Goal: Navigation & Orientation: Find specific page/section

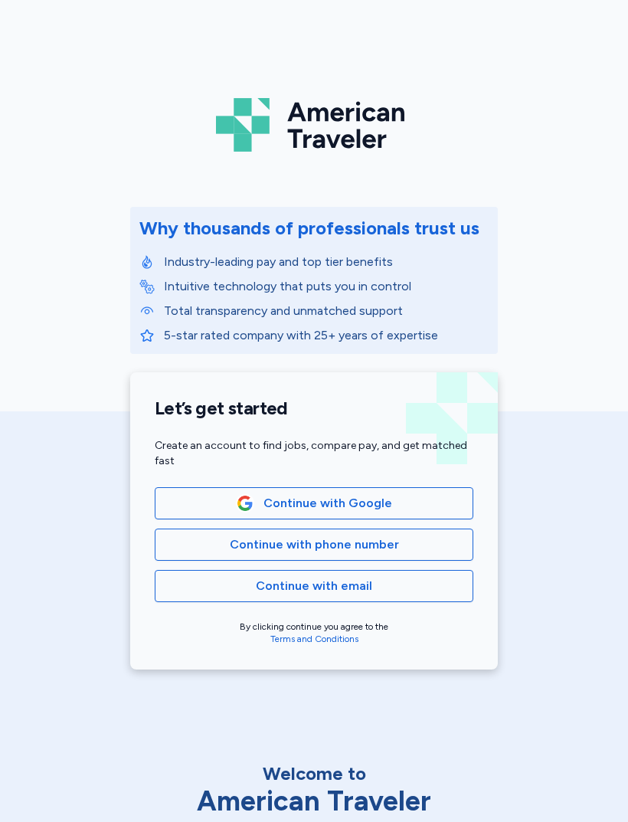
click at [378, 547] on span "Continue with phone number" at bounding box center [314, 544] width 169 height 18
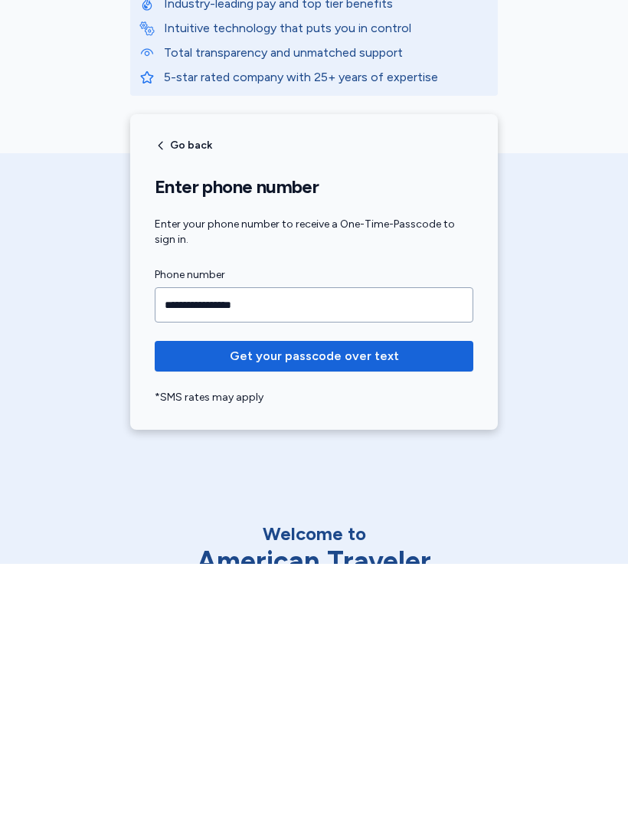
type input "**********"
click at [398, 605] on span "Get your passcode over text" at bounding box center [314, 614] width 294 height 18
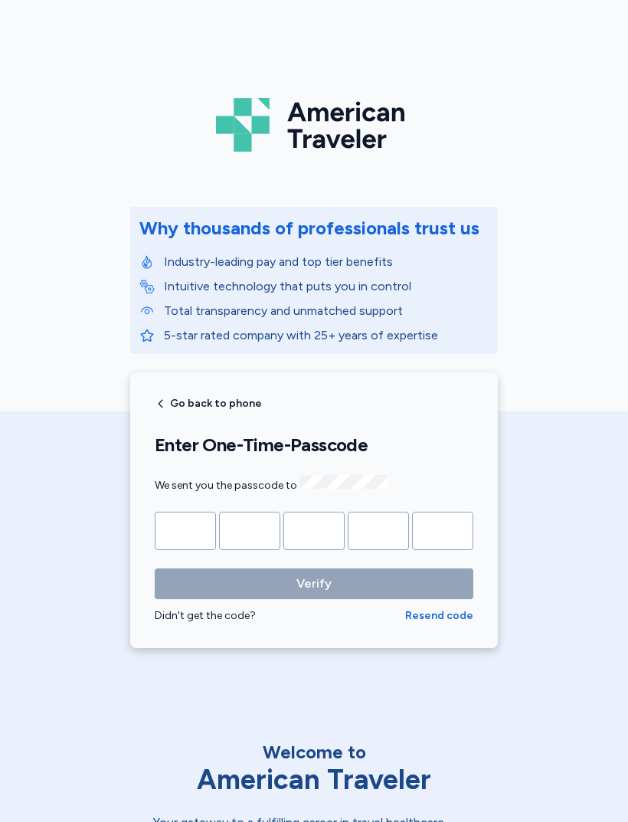
click at [190, 533] on input "Please enter OTP character 1" at bounding box center [185, 531] width 61 height 38
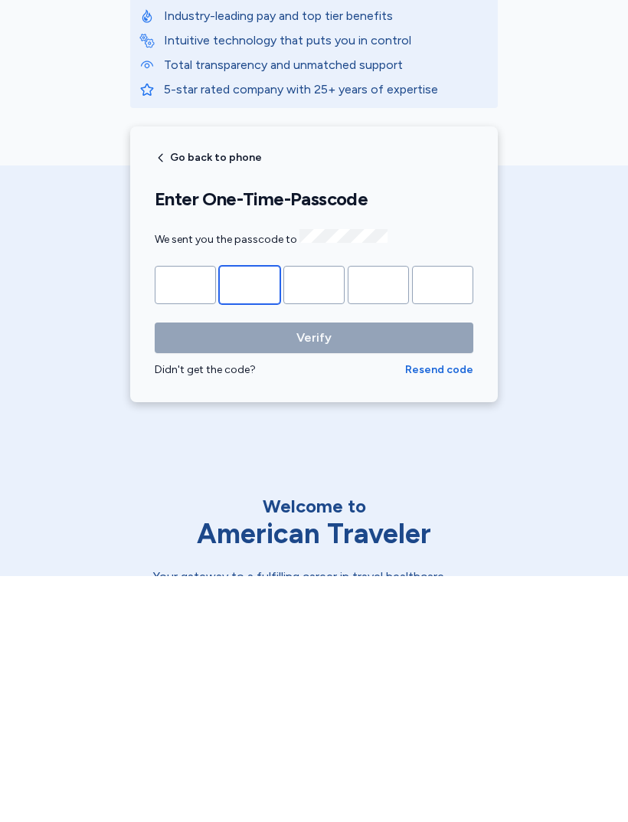
type input "*"
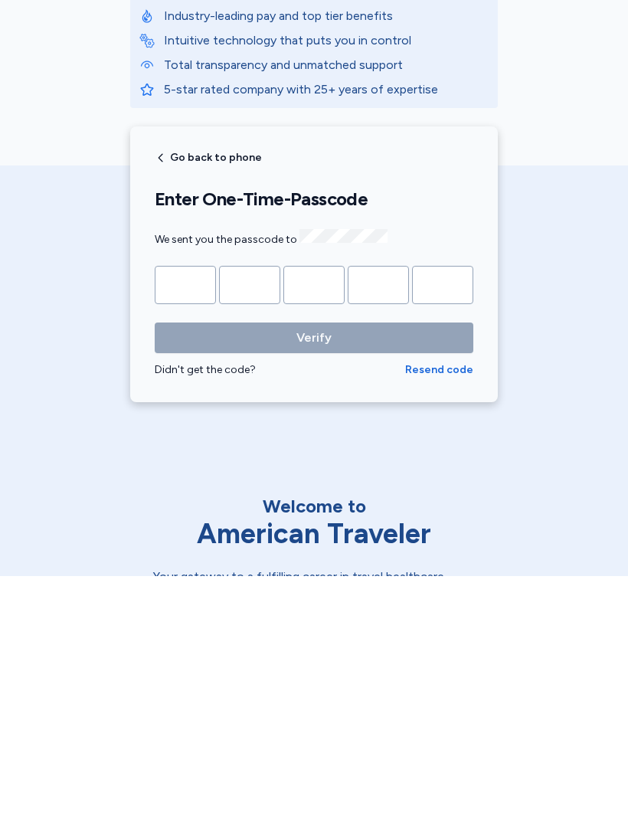
click at [314, 568] on button "Verify" at bounding box center [314, 583] width 319 height 31
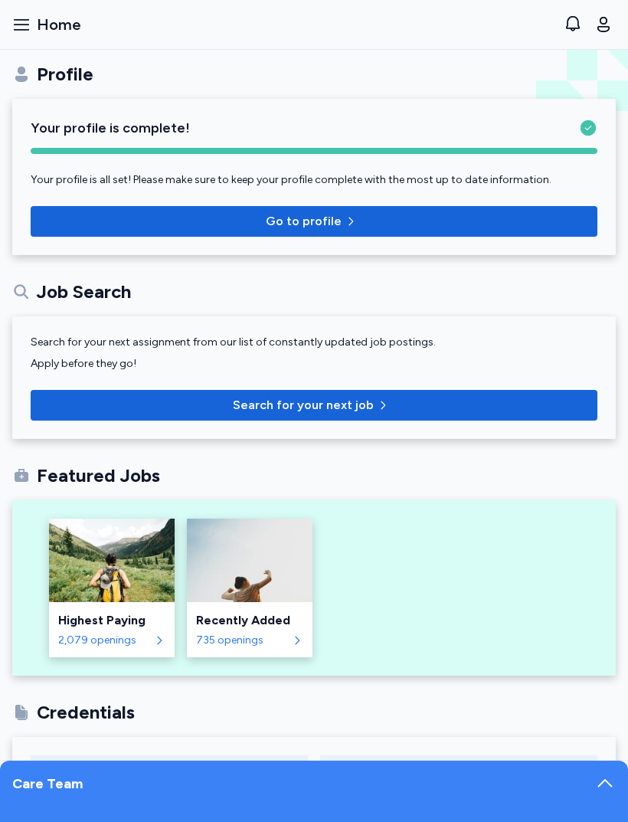
click at [500, 212] on span "Go to profile" at bounding box center [314, 221] width 542 height 18
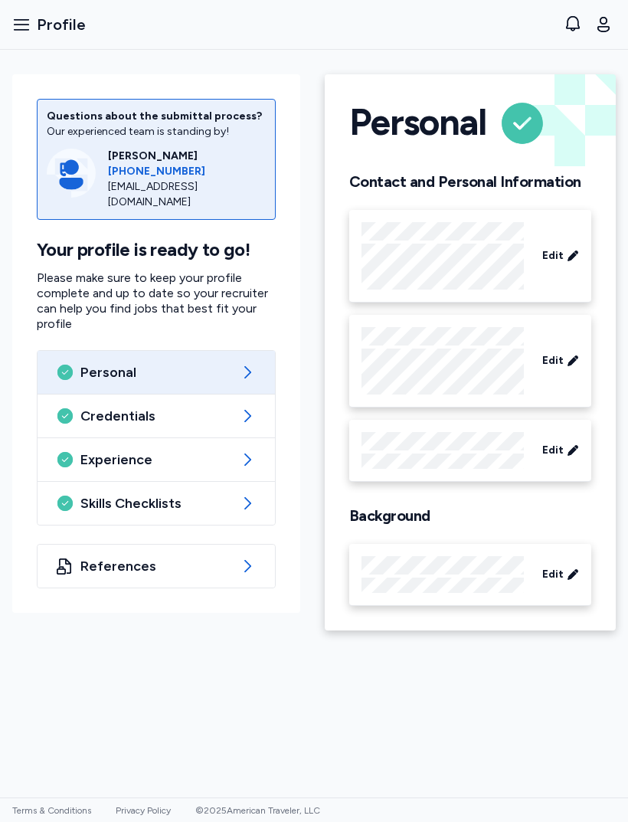
click at [21, 25] on icon "button" at bounding box center [21, 24] width 15 height 11
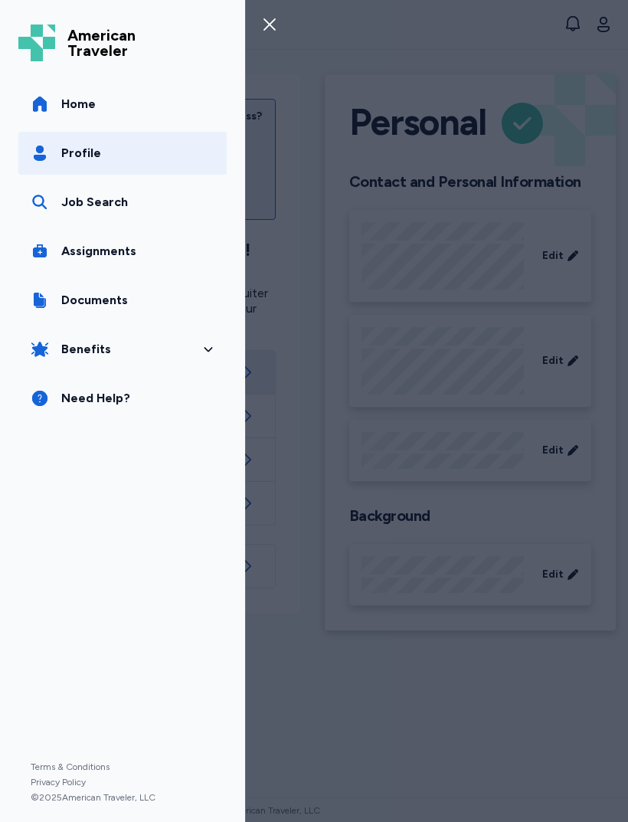
click at [68, 111] on span "Home" at bounding box center [78, 104] width 34 height 18
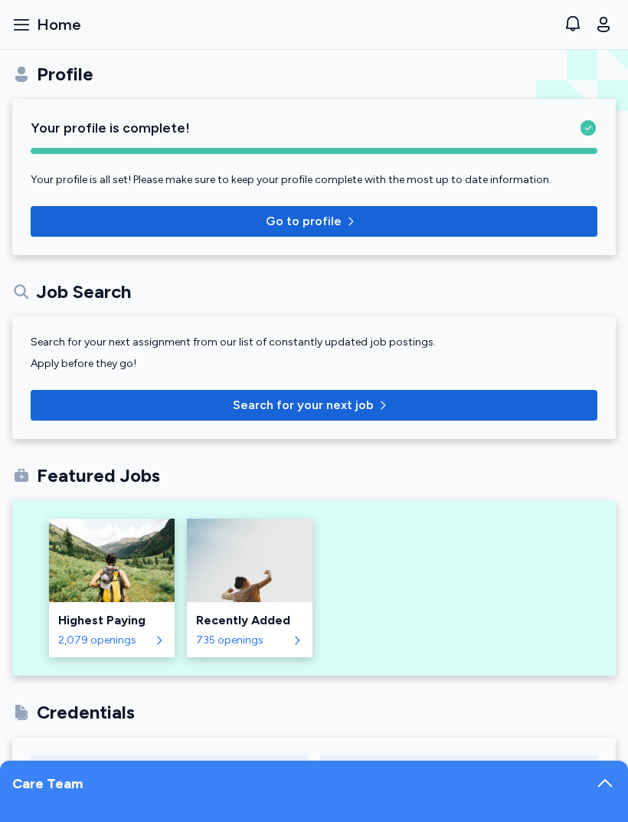
click at [17, 27] on icon "button" at bounding box center [21, 24] width 18 height 18
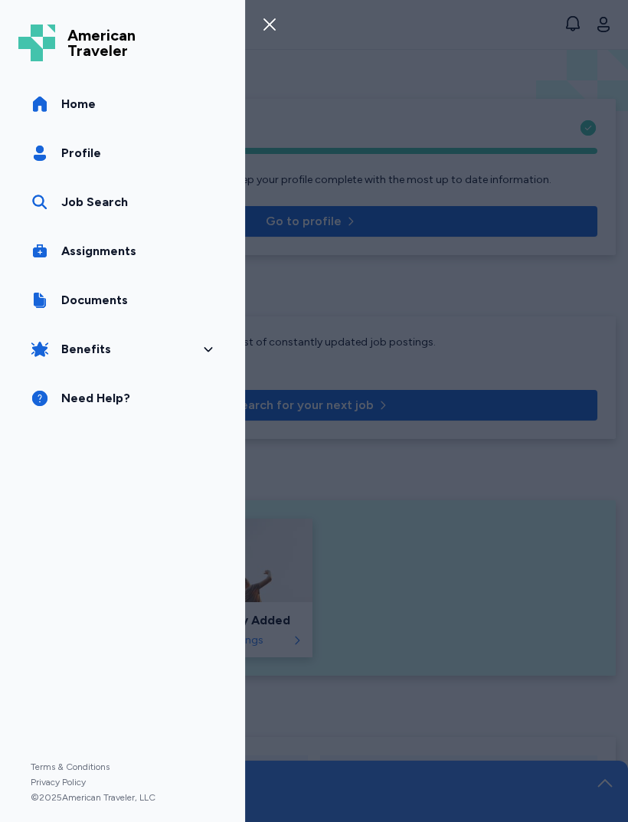
click at [68, 248] on span "Assignments" at bounding box center [98, 251] width 75 height 18
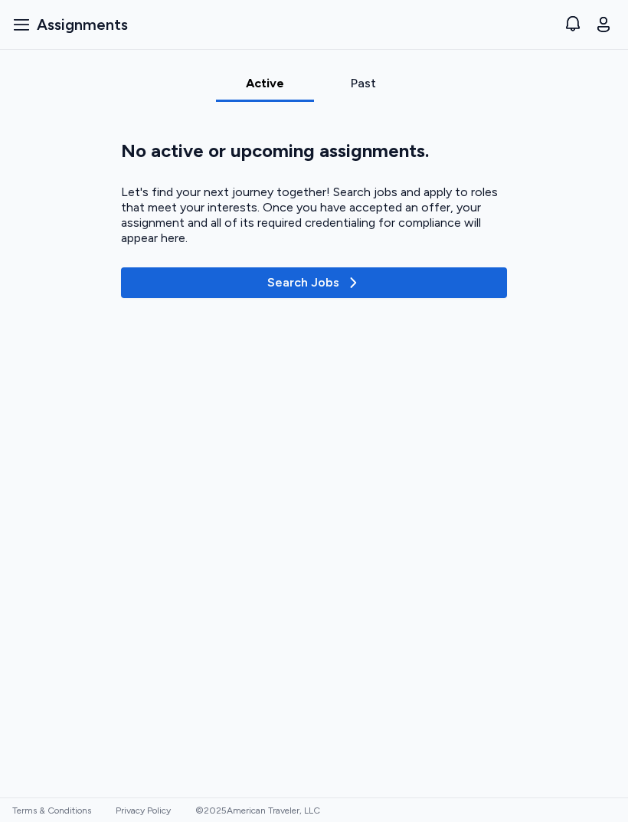
click at [612, 13] on div "Open user menu" at bounding box center [603, 24] width 25 height 25
click at [615, 23] on button "Open user menu" at bounding box center [603, 24] width 25 height 25
click at [23, 35] on button "Open sidebar Assignments" at bounding box center [70, 25] width 128 height 34
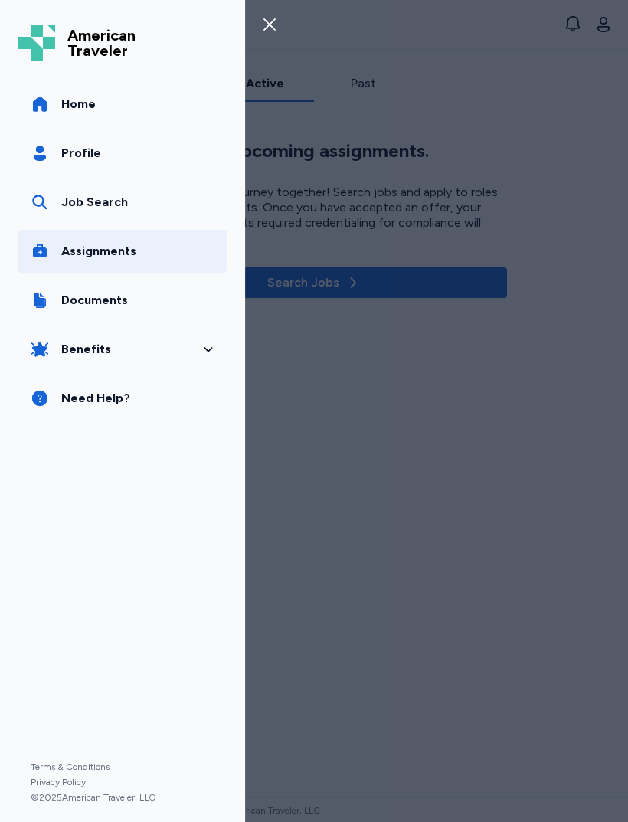
click at [60, 99] on link "Home" at bounding box center [122, 104] width 208 height 43
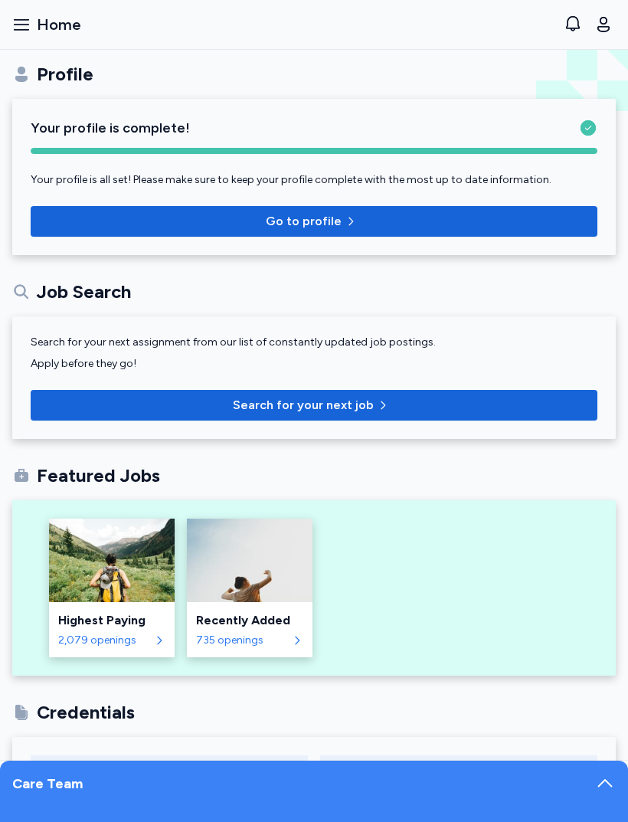
click at [460, 226] on span "Go to profile" at bounding box center [314, 221] width 542 height 18
click at [41, 34] on span "Home" at bounding box center [59, 24] width 44 height 21
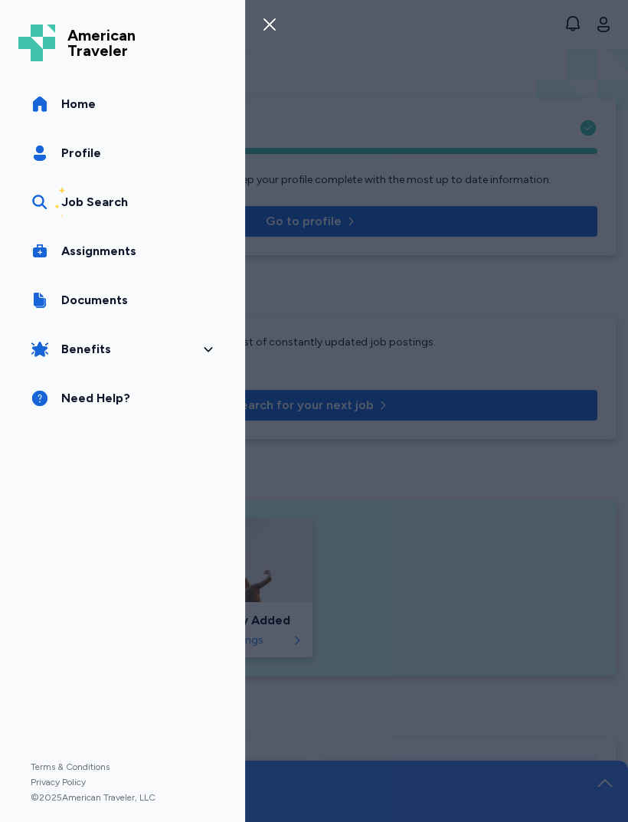
click at [153, 252] on link "Assignments" at bounding box center [122, 251] width 208 height 43
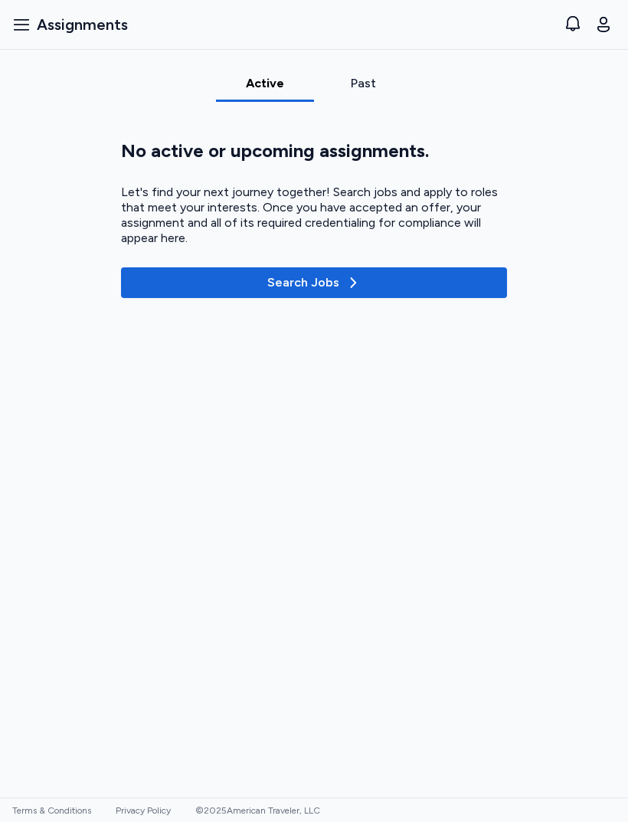
click at [25, 16] on icon "button" at bounding box center [21, 24] width 18 height 18
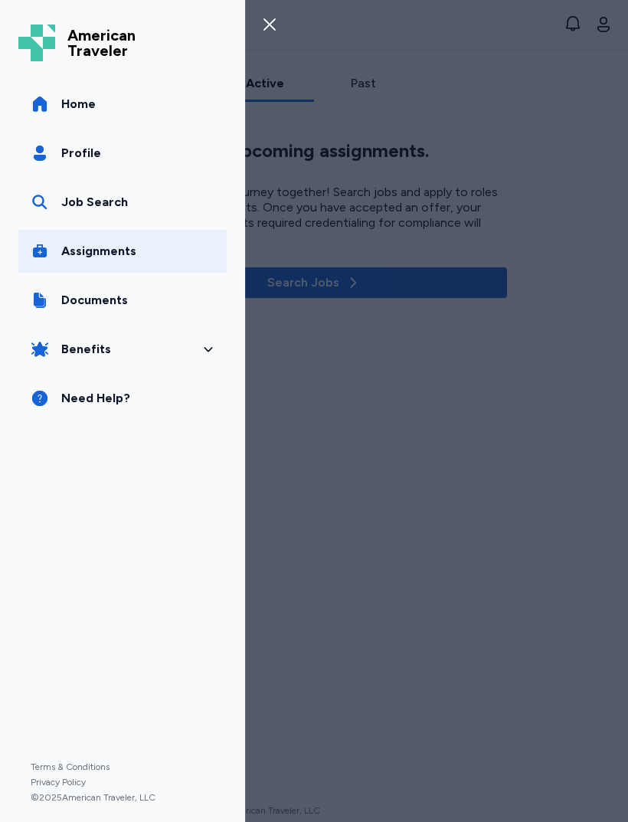
click at [159, 291] on link "Documents" at bounding box center [122, 300] width 208 height 43
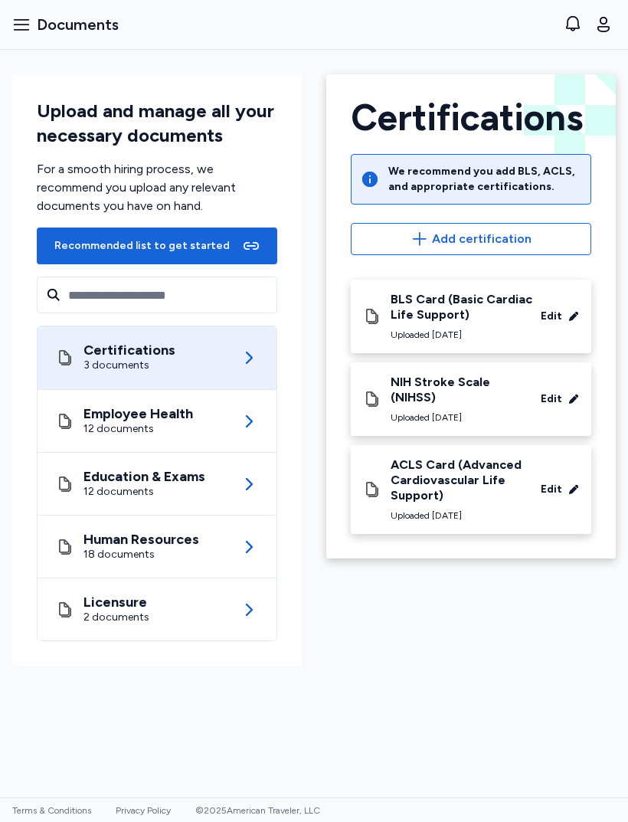
click at [199, 414] on div "Employee Health 12 documents" at bounding box center [157, 421] width 202 height 62
